Goal: Book appointment/travel/reservation

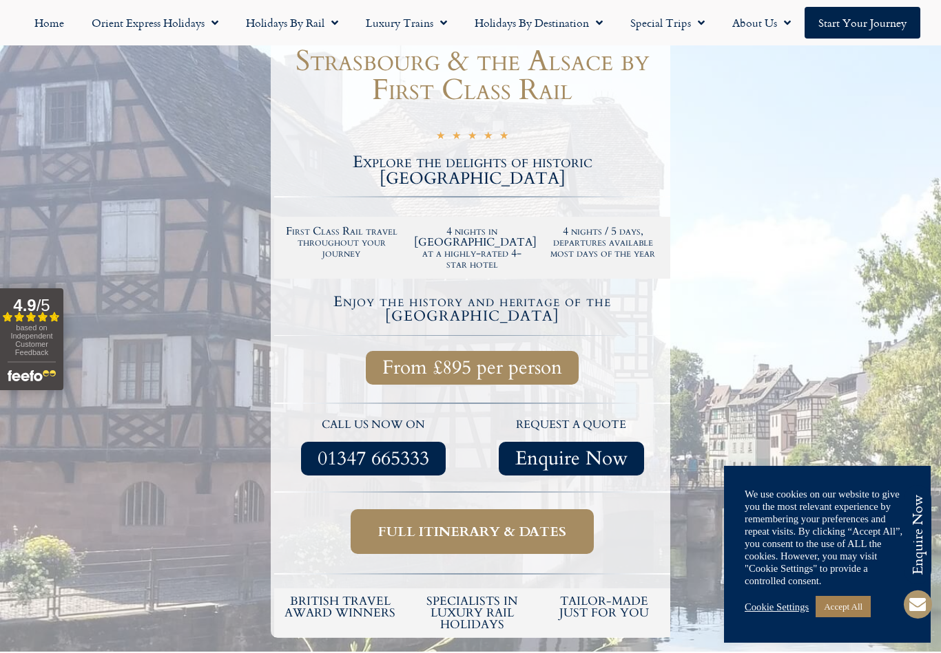
click at [762, 613] on link "Cookie Settings" at bounding box center [776, 607] width 64 height 12
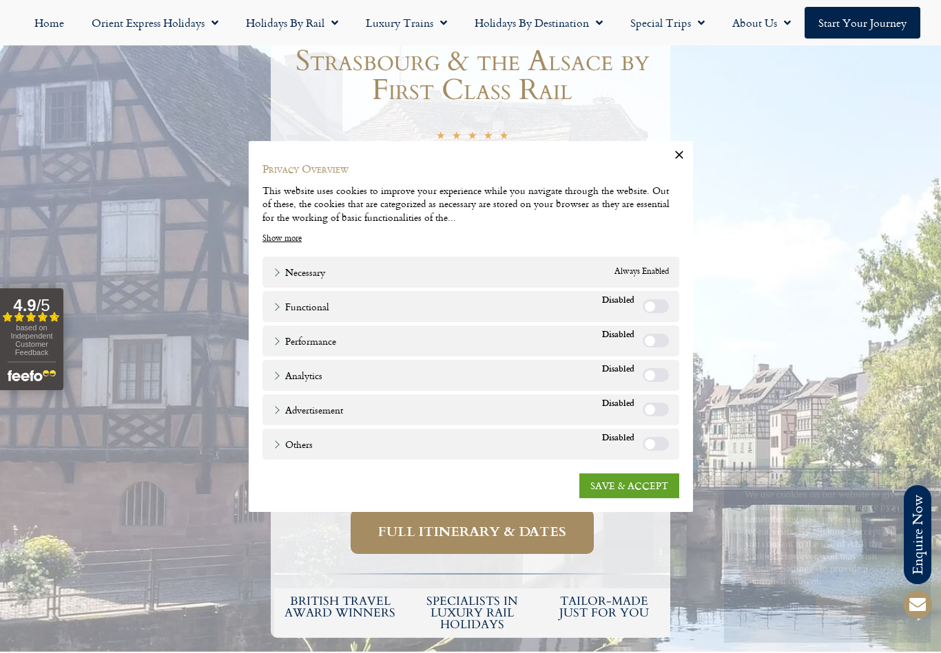
click at [622, 498] on link "SAVE & ACCEPT" at bounding box center [629, 486] width 100 height 25
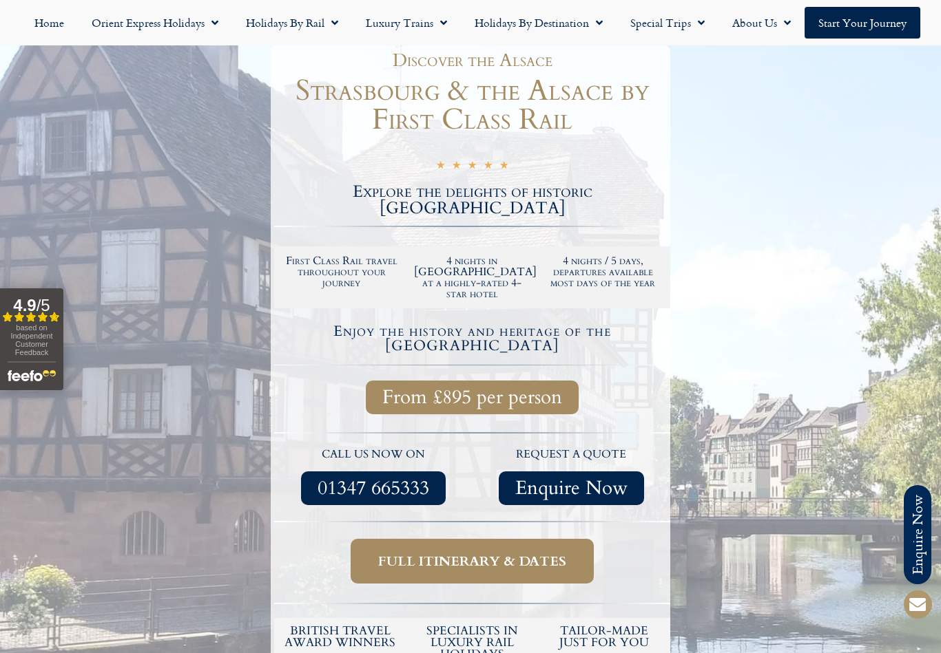
scroll to position [156, 0]
click at [476, 554] on span "Full itinerary & dates" at bounding box center [472, 562] width 188 height 17
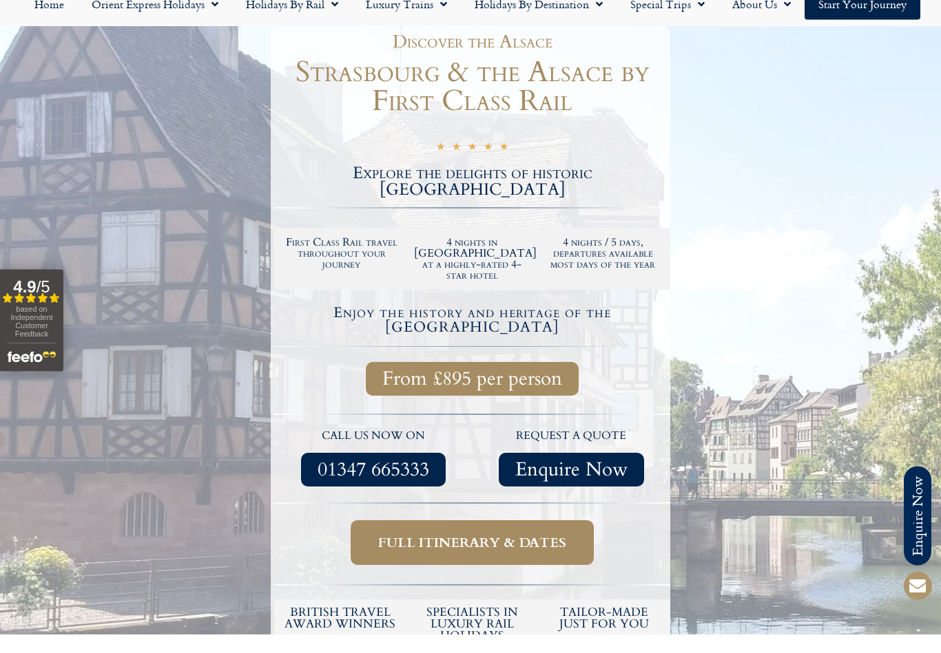
scroll to position [181, 0]
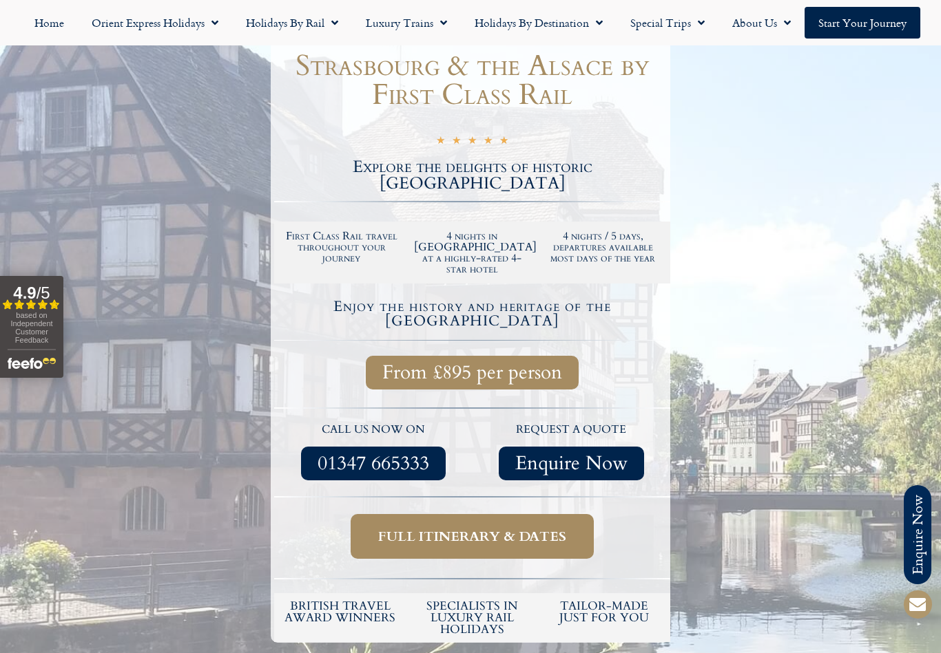
click at [493, 528] on span "Full itinerary & dates" at bounding box center [472, 536] width 188 height 17
click at [482, 528] on span "Full itinerary & dates" at bounding box center [472, 536] width 188 height 17
click at [476, 528] on span "Full itinerary & dates" at bounding box center [472, 536] width 188 height 17
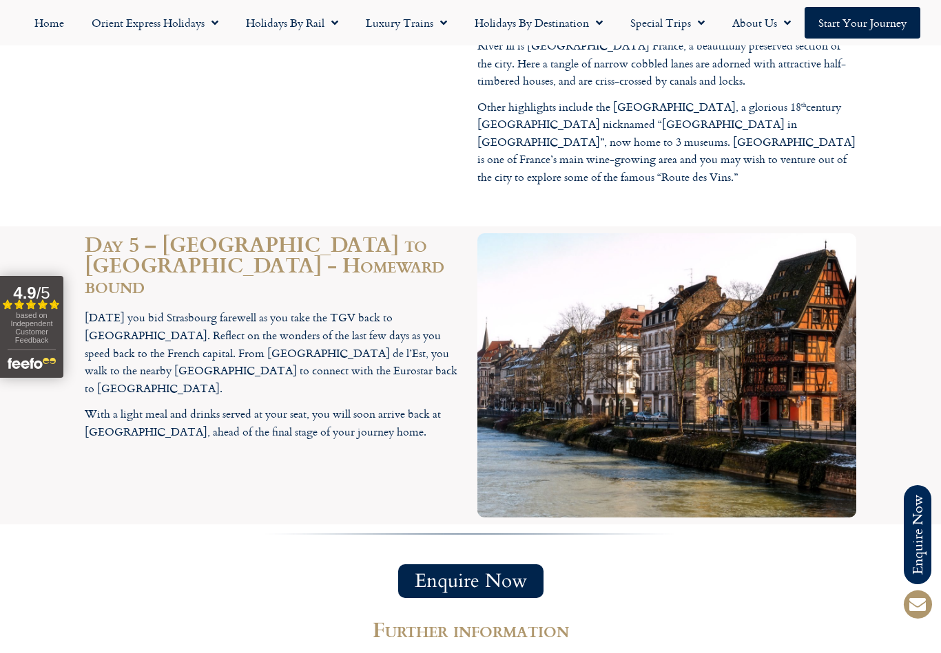
scroll to position [1919, 0]
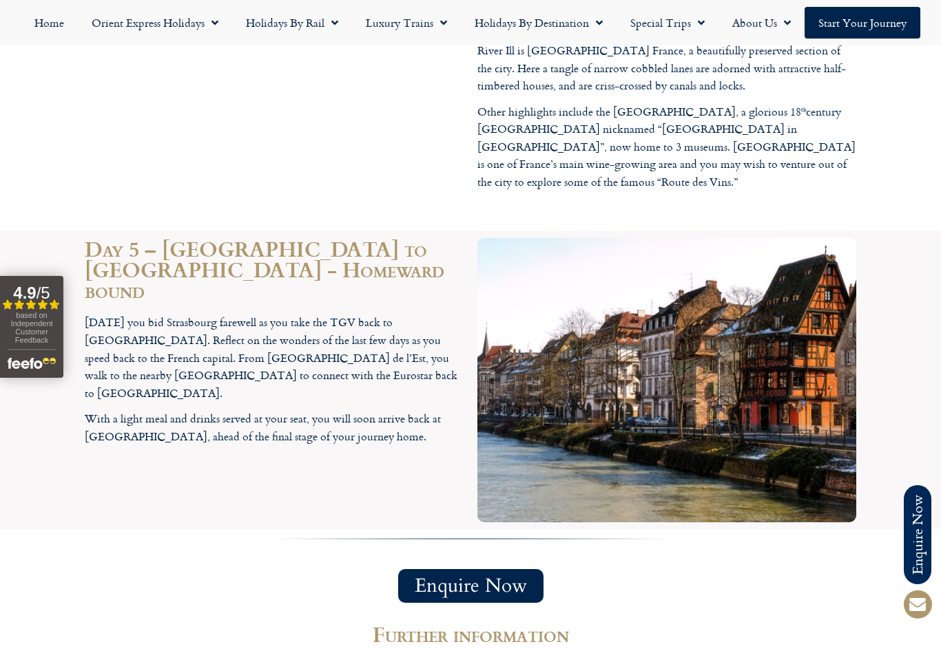
click at [498, 578] on span "Enquire Now" at bounding box center [470, 586] width 112 height 17
click at [873, 23] on link "Start your Journey" at bounding box center [862, 23] width 116 height 32
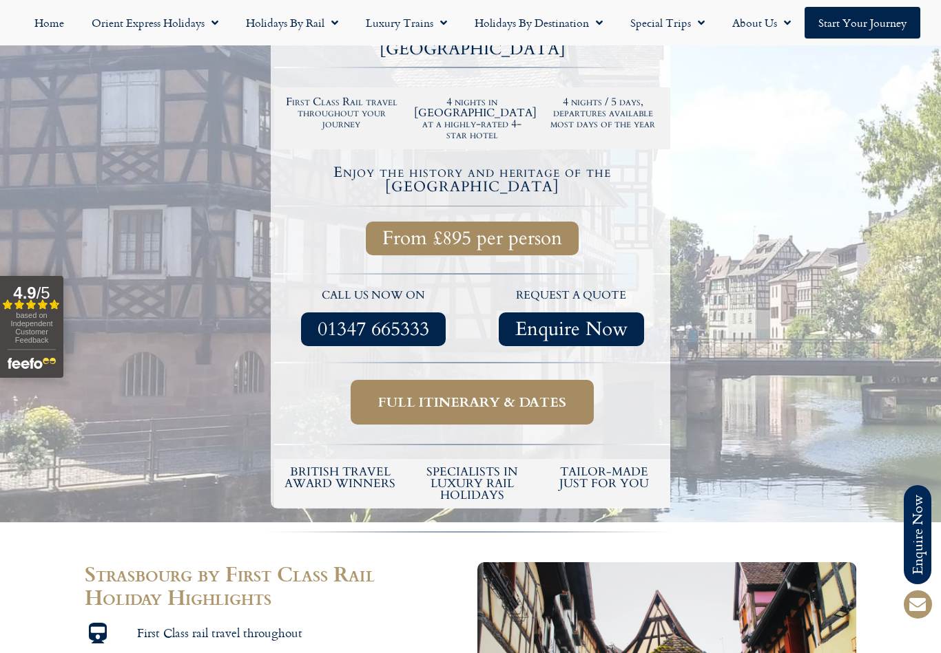
scroll to position [269, 0]
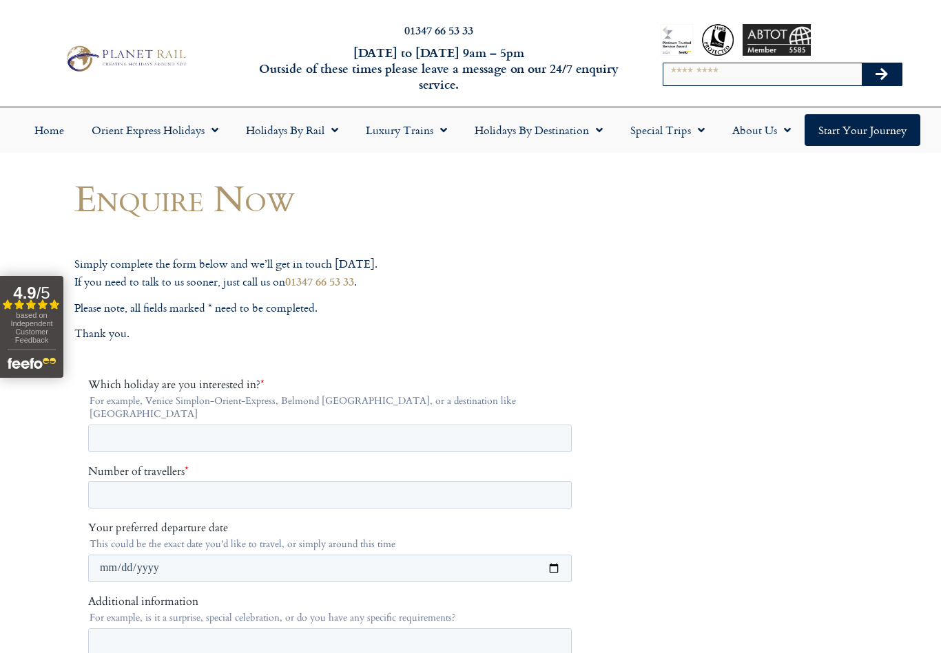
click at [868, 126] on link "Start your Journey" at bounding box center [862, 130] width 116 height 32
click at [425, 136] on link "Luxury Trains" at bounding box center [406, 130] width 109 height 32
